Goal: Transaction & Acquisition: Purchase product/service

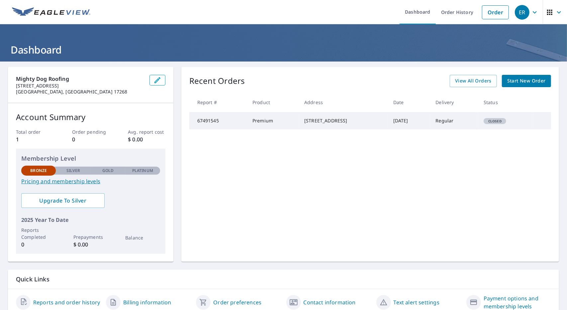
click at [514, 83] on span "Start New Order" at bounding box center [526, 81] width 39 height 8
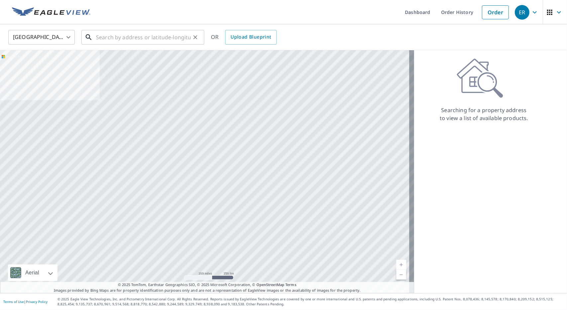
click at [110, 39] on input "text" at bounding box center [143, 37] width 95 height 19
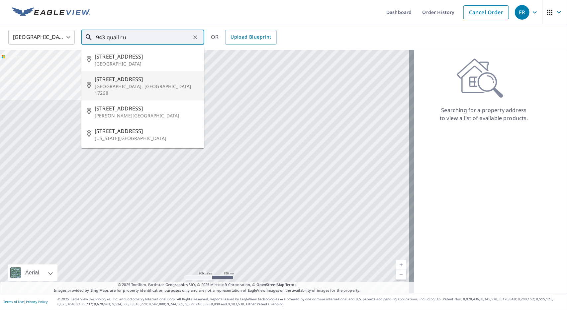
click at [115, 78] on span "[STREET_ADDRESS]" at bounding box center [147, 79] width 104 height 8
type input "[STREET_ADDRESS][PERSON_NAME]"
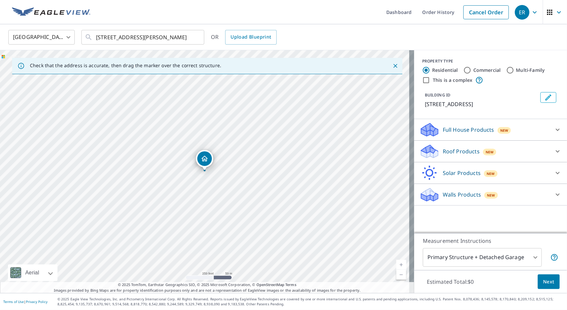
click at [470, 149] on p "Roof Products" at bounding box center [461, 151] width 37 height 8
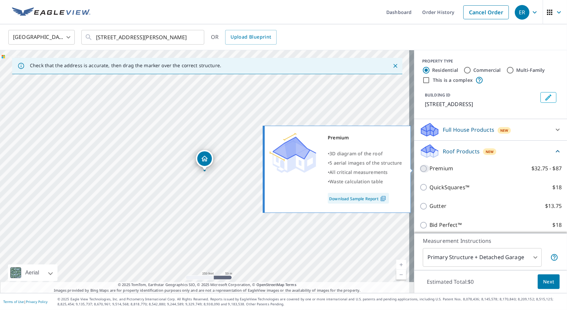
click at [419, 167] on input "Premium $32.75 - $87" at bounding box center [424, 168] width 10 height 8
checkbox input "true"
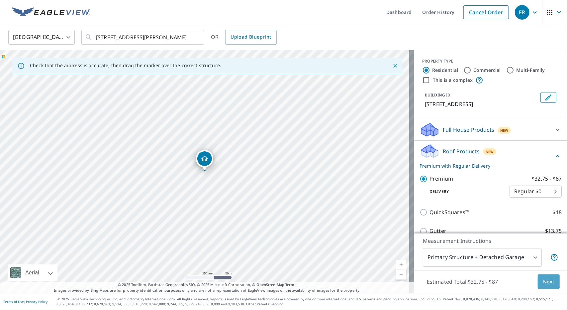
click at [541, 277] on button "Next" at bounding box center [549, 281] width 22 height 15
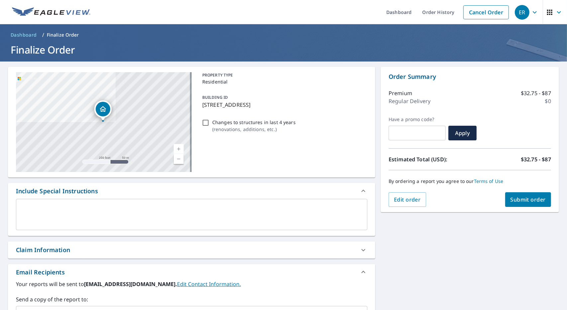
click at [402, 140] on input "text" at bounding box center [417, 133] width 57 height 19
type input "0825-F5AXY-W7DAP"
click at [464, 133] on span "Apply" at bounding box center [463, 132] width 18 height 7
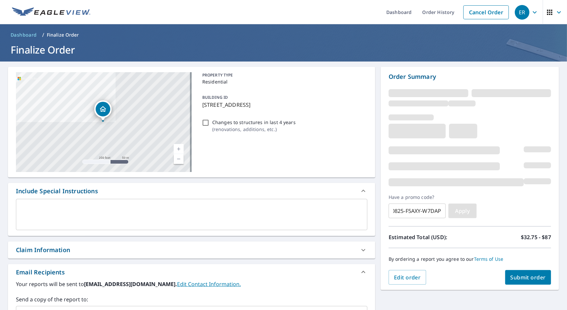
scroll to position [0, 0]
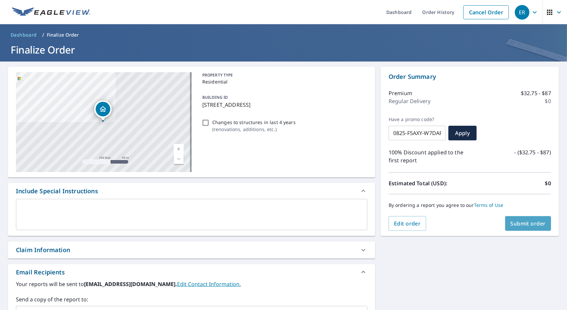
click at [514, 223] on span "Submit order" at bounding box center [528, 223] width 36 height 7
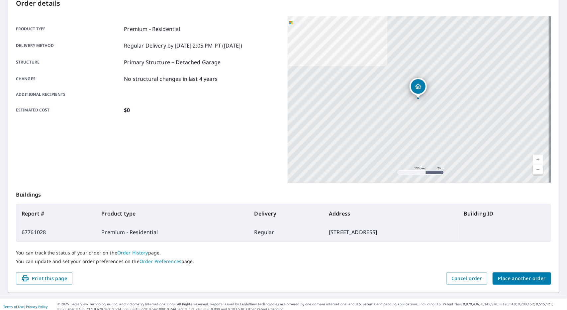
scroll to position [81, 0]
